Goal: Task Accomplishment & Management: Complete application form

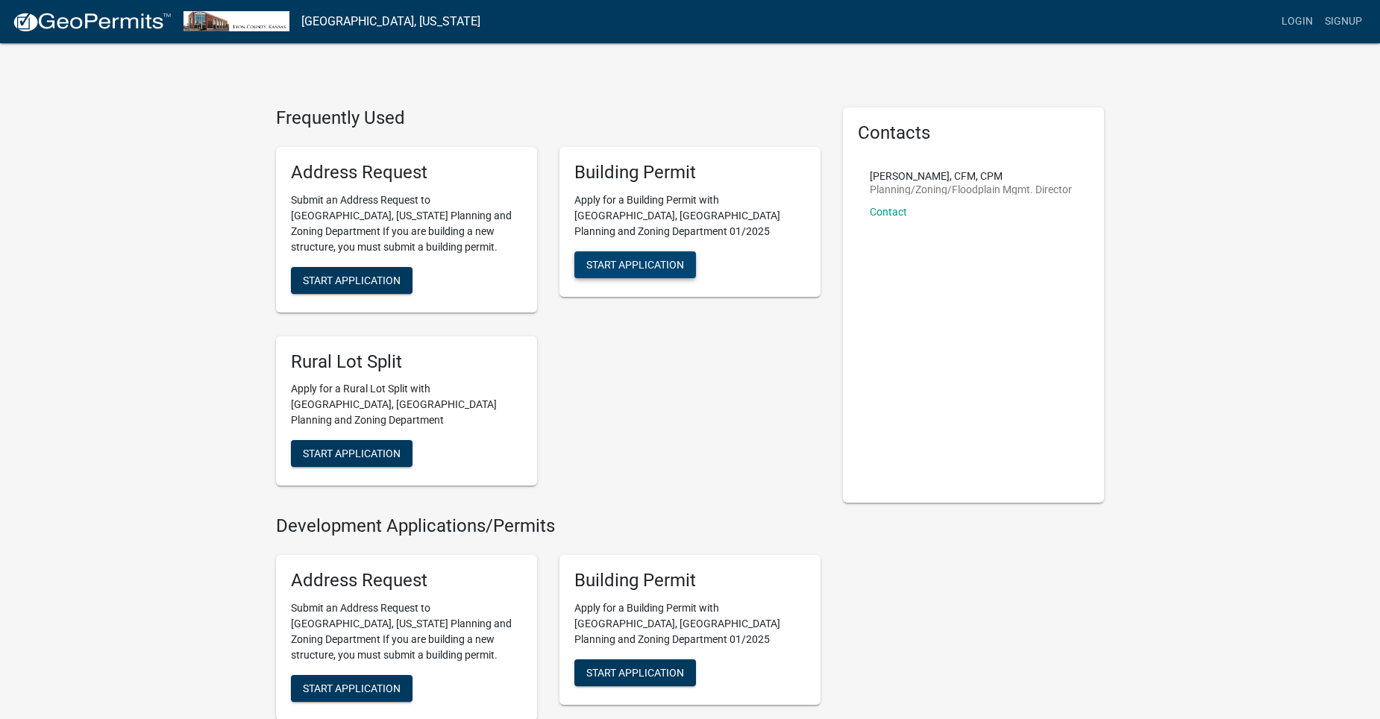
click at [639, 251] on button "Start Application" at bounding box center [635, 264] width 122 height 27
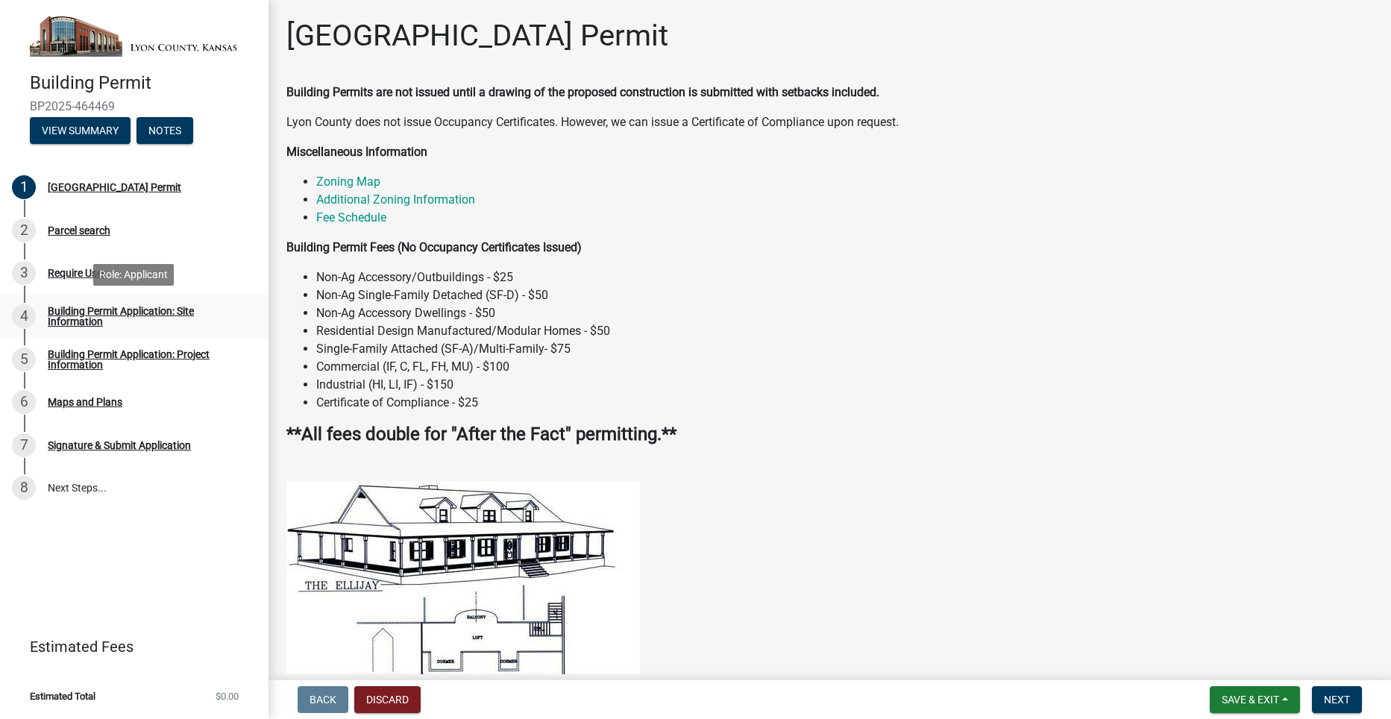
click at [119, 312] on div "Building Permit Application: Site Information" at bounding box center [146, 316] width 197 height 21
click at [72, 306] on div "Building Permit Application: Site Information" at bounding box center [146, 316] width 197 height 21
click at [75, 223] on div "2 Parcel search" at bounding box center [128, 231] width 233 height 24
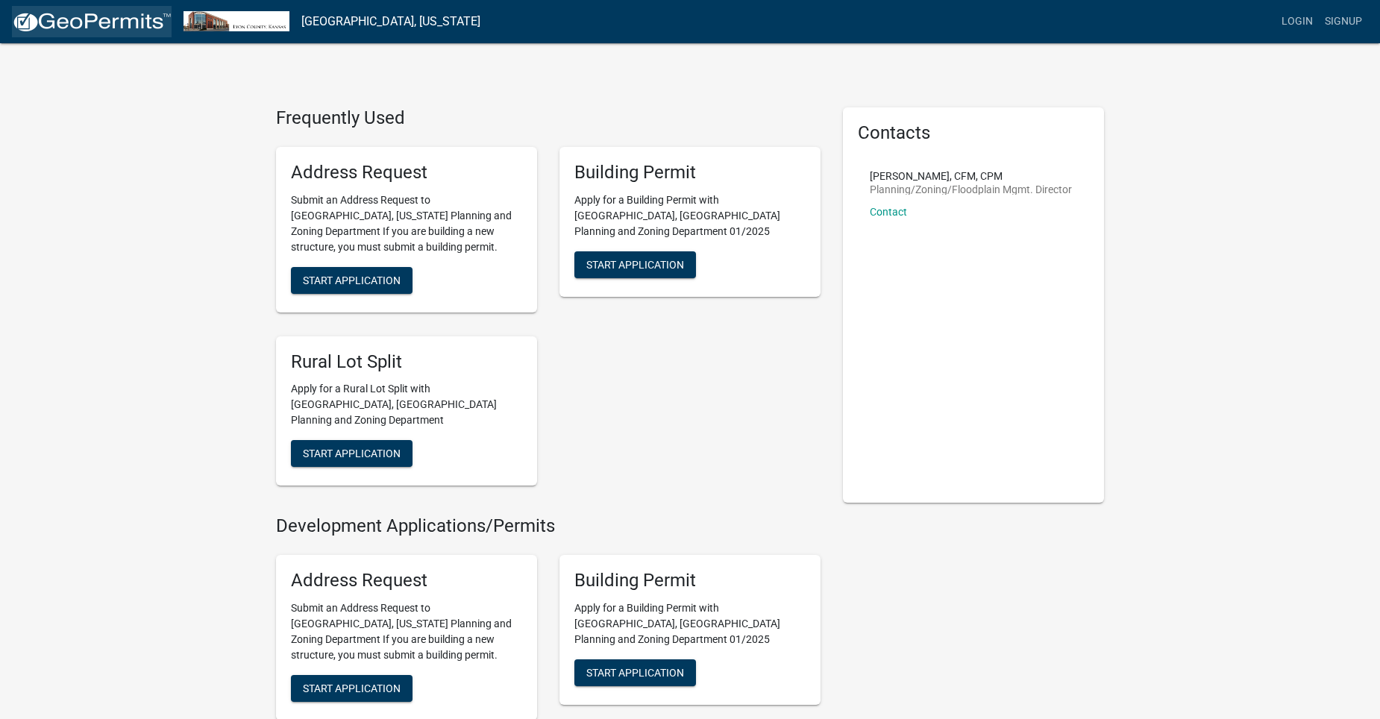
click at [120, 19] on img at bounding box center [92, 22] width 160 height 22
click at [652, 258] on span "Start Application" at bounding box center [635, 264] width 98 height 12
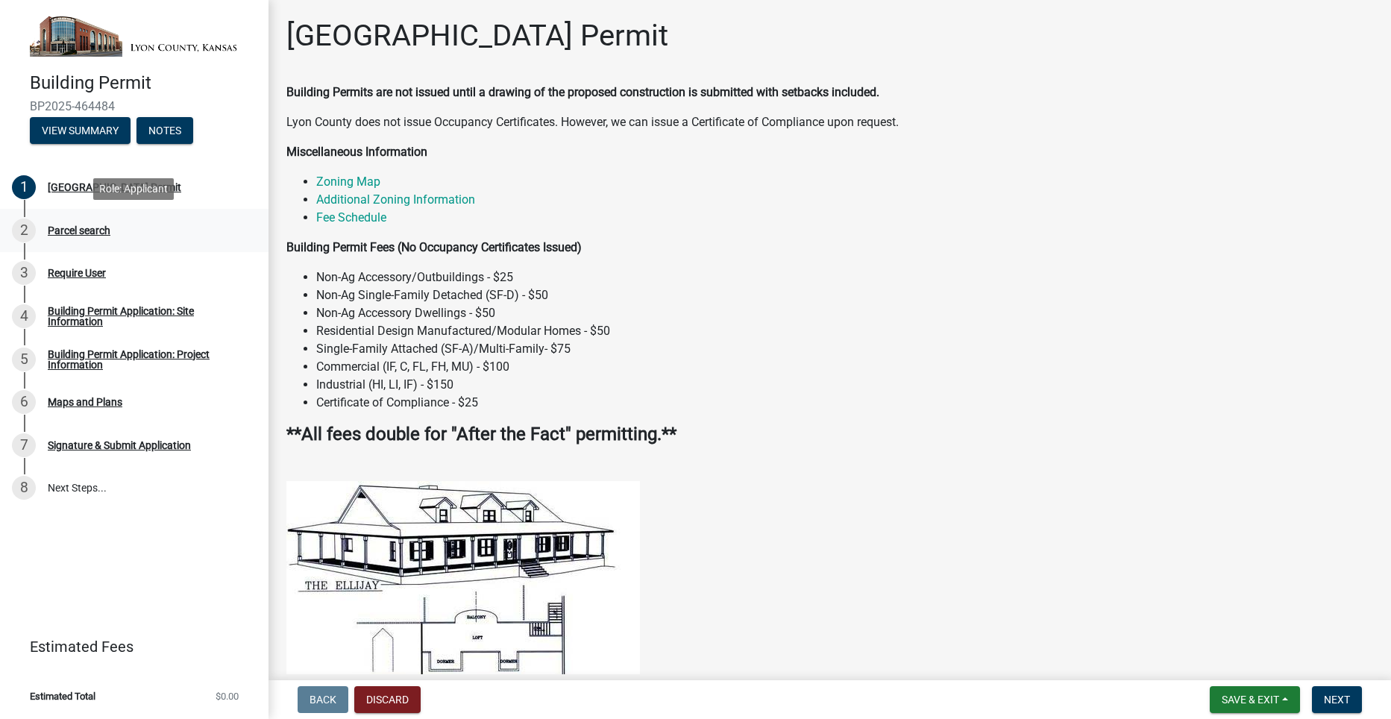
click at [78, 227] on div "Parcel search" at bounding box center [79, 230] width 63 height 10
click at [79, 228] on div "Parcel search" at bounding box center [79, 230] width 63 height 10
drag, startPoint x: 25, startPoint y: 183, endPoint x: 22, endPoint y: 239, distance: 56.0
click at [22, 239] on ul "1 Lyon County Building Permit 2 Parcel search 3 Require User 4 Building Permit …" at bounding box center [134, 338] width 269 height 356
drag, startPoint x: 22, startPoint y: 239, endPoint x: 22, endPoint y: 231, distance: 8.2
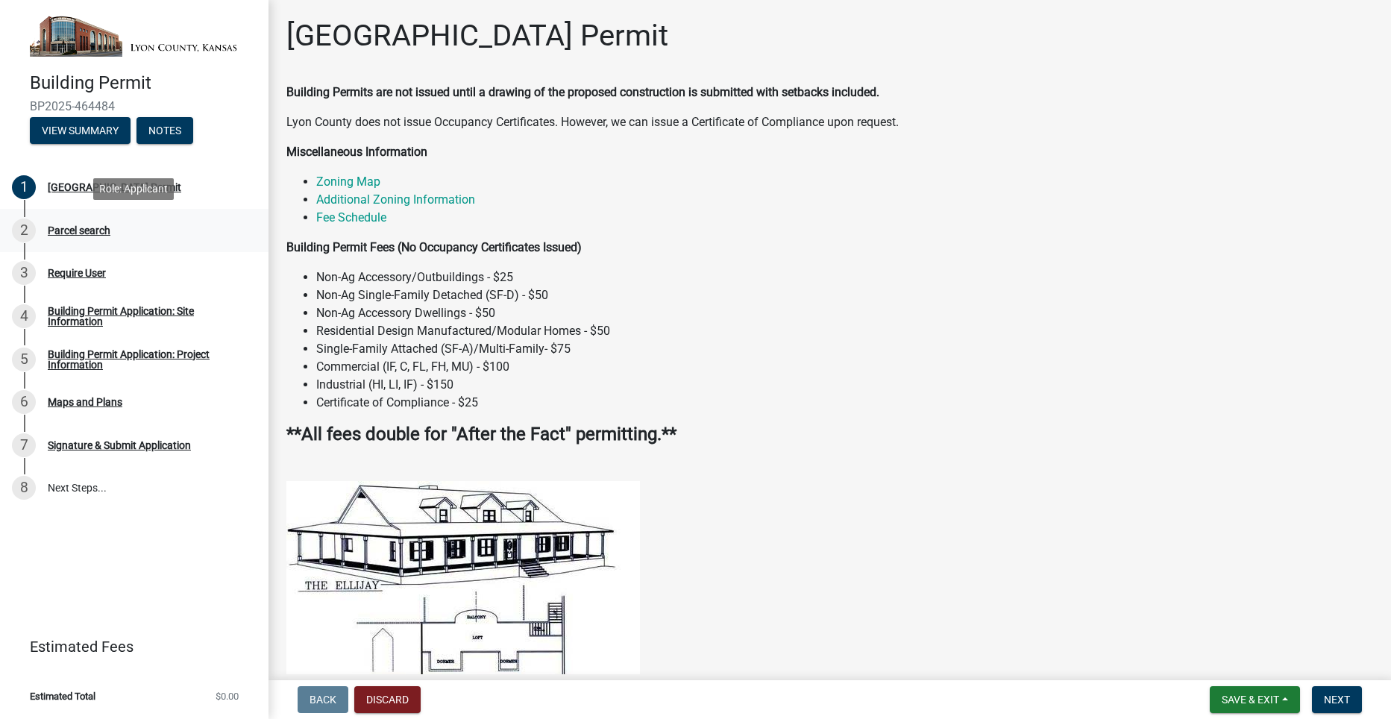
click at [22, 231] on div "2" at bounding box center [24, 231] width 24 height 24
click at [23, 187] on div "1" at bounding box center [24, 187] width 24 height 24
click at [27, 269] on div "3" at bounding box center [24, 273] width 24 height 24
click at [894, 307] on li "Non-Ag Accessory Dwellings - $50" at bounding box center [844, 313] width 1057 height 18
